Goal: Task Accomplishment & Management: Manage account settings

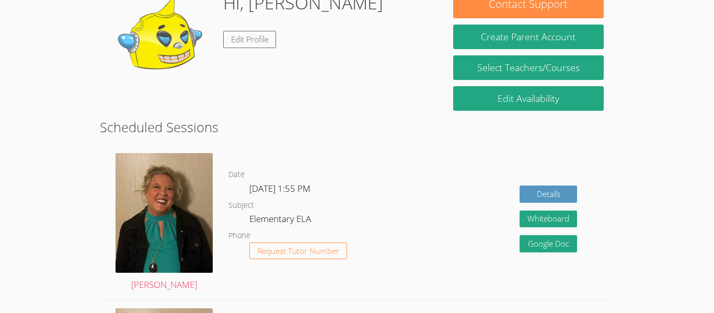
scroll to position [215, 0]
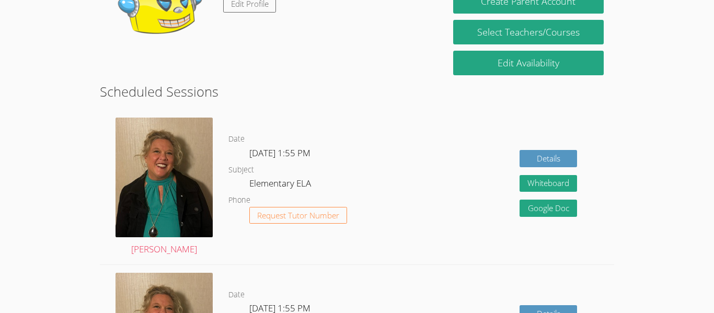
click at [164, 12] on img at bounding box center [162, 6] width 105 height 105
click at [165, 144] on img at bounding box center [164, 178] width 97 height 120
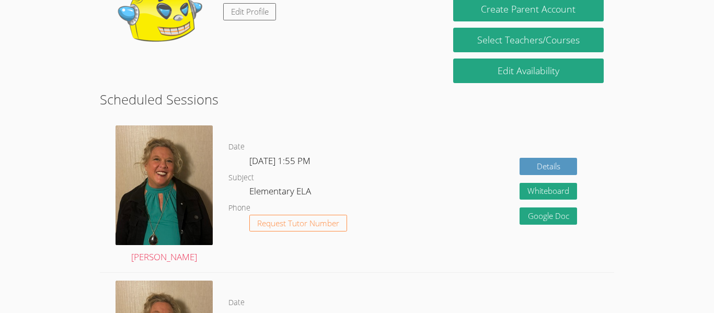
scroll to position [216, 0]
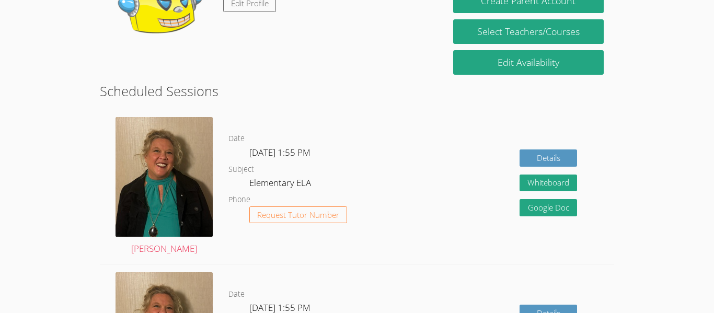
click at [160, 152] on img at bounding box center [164, 177] width 97 height 120
click at [142, 171] on img at bounding box center [164, 177] width 97 height 120
click at [133, 175] on img at bounding box center [164, 177] width 97 height 120
click at [133, 184] on img at bounding box center [164, 177] width 97 height 120
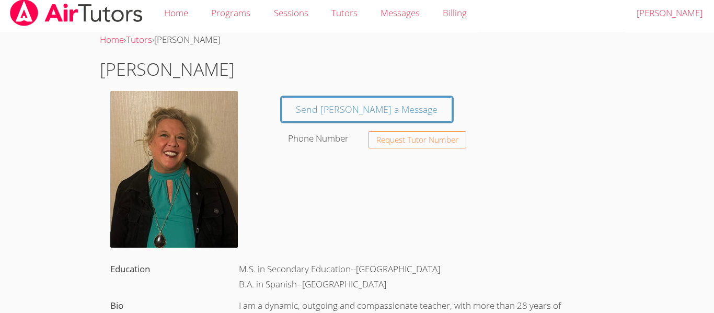
scroll to position [6, 0]
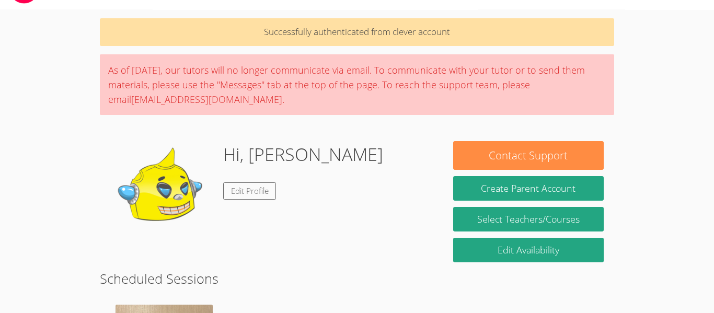
scroll to position [69, 0]
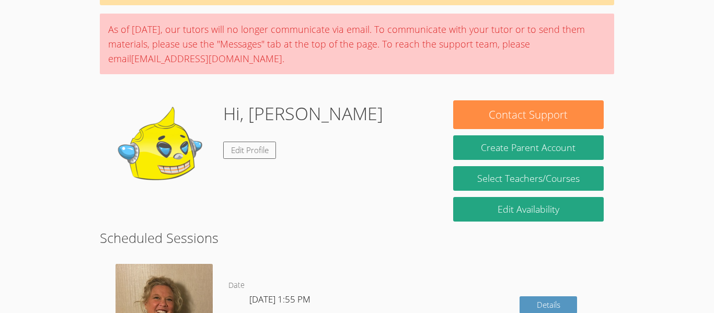
click at [160, 148] on img at bounding box center [162, 152] width 105 height 105
click at [166, 156] on img at bounding box center [162, 152] width 105 height 105
click at [155, 160] on img at bounding box center [162, 152] width 105 height 105
click at [162, 166] on img at bounding box center [162, 152] width 105 height 105
click at [170, 164] on img at bounding box center [162, 152] width 105 height 105
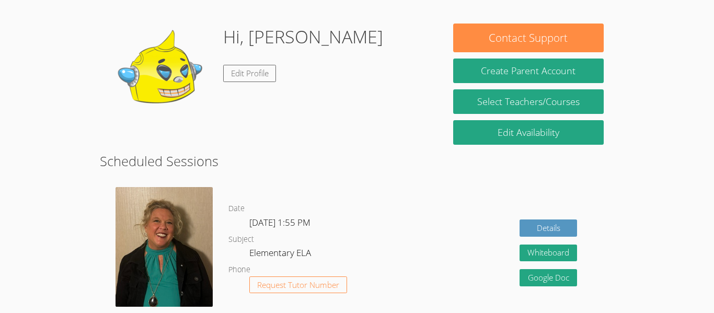
scroll to position [178, 0]
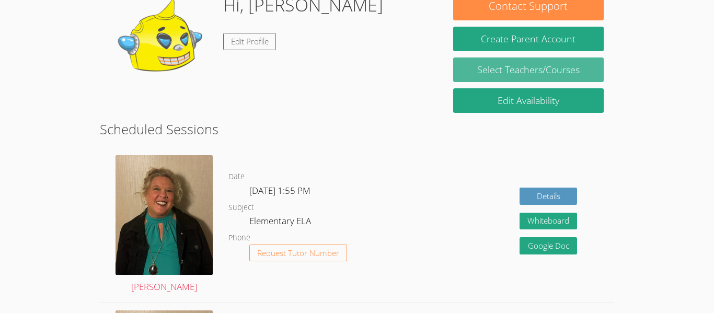
click at [512, 68] on link "Select Teachers/Courses" at bounding box center [528, 69] width 151 height 25
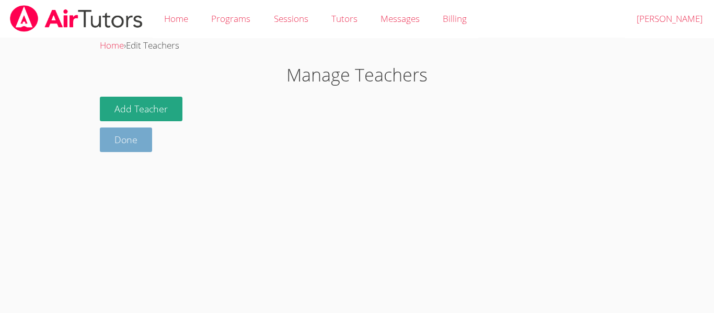
click at [144, 135] on link "Done" at bounding box center [126, 140] width 52 height 25
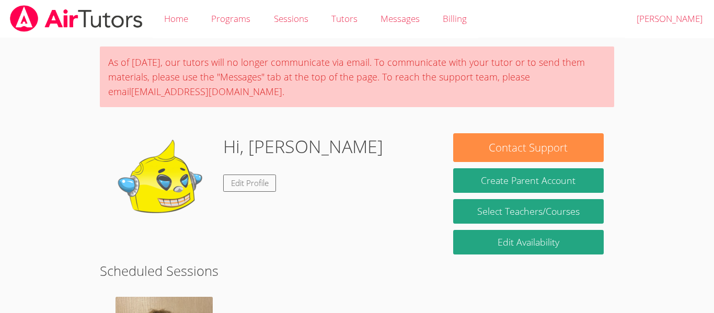
click at [339, 205] on div "Hi, Adnan Edit Profile" at bounding box center [271, 185] width 322 height 105
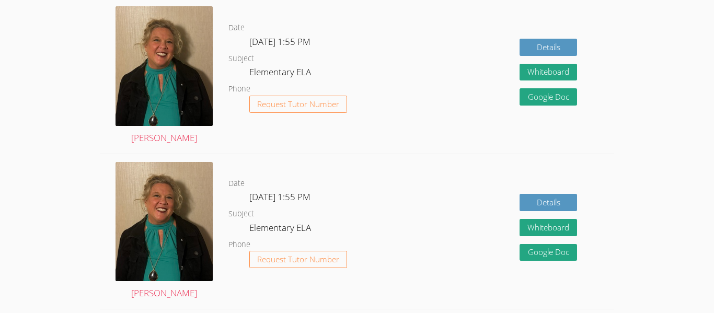
scroll to position [293, 0]
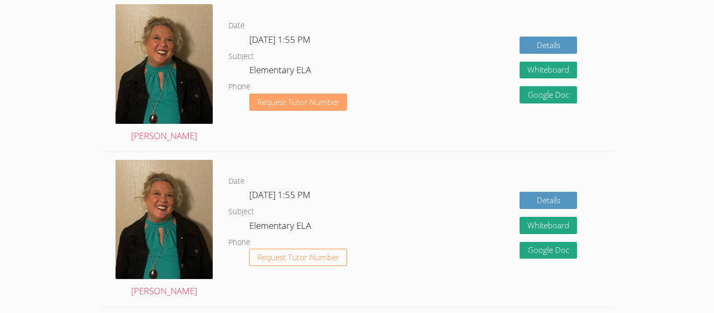
click at [334, 98] on span "Request Tutor Number" at bounding box center [298, 102] width 82 height 8
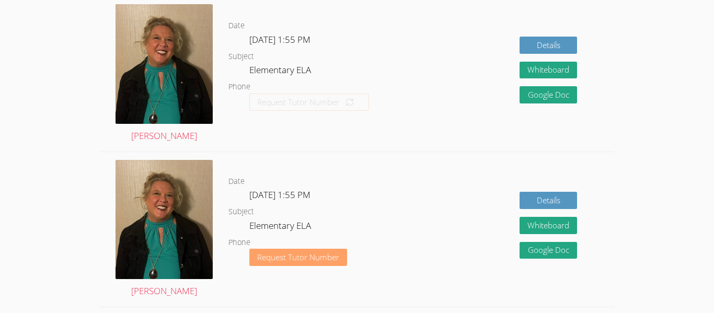
click at [328, 259] on span "Request Tutor Number" at bounding box center [298, 257] width 82 height 8
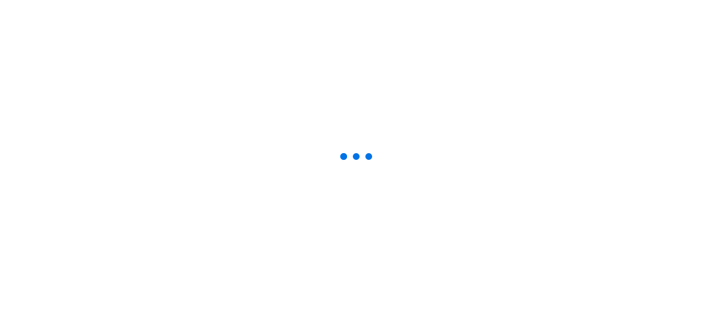
scroll to position [293, 0]
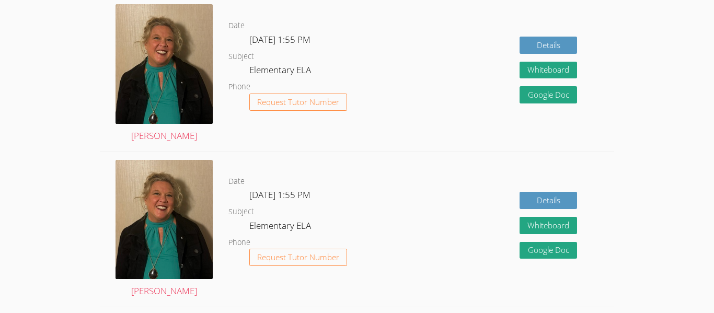
click at [457, 225] on div "Details Whiteboard Hidden Google Doc" at bounding box center [510, 229] width 205 height 155
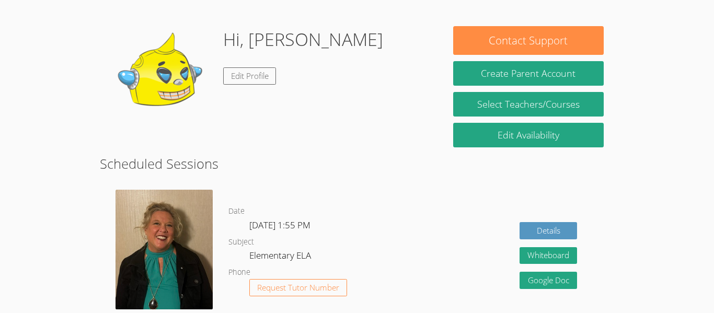
scroll to position [105, 0]
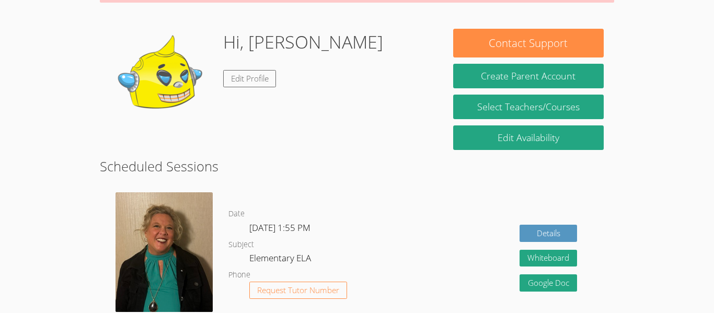
click at [285, 259] on dd "Elementary ELA" at bounding box center [281, 260] width 64 height 18
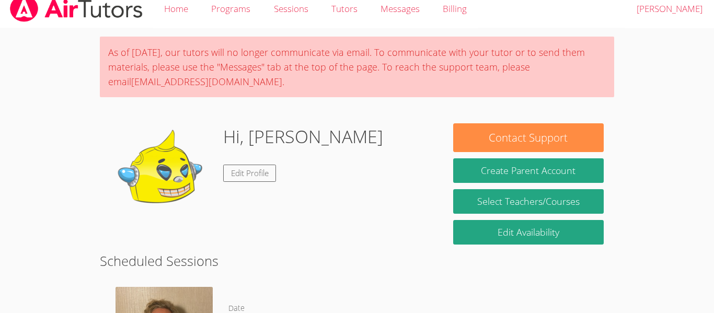
scroll to position [1, 0]
